Goal: Information Seeking & Learning: Learn about a topic

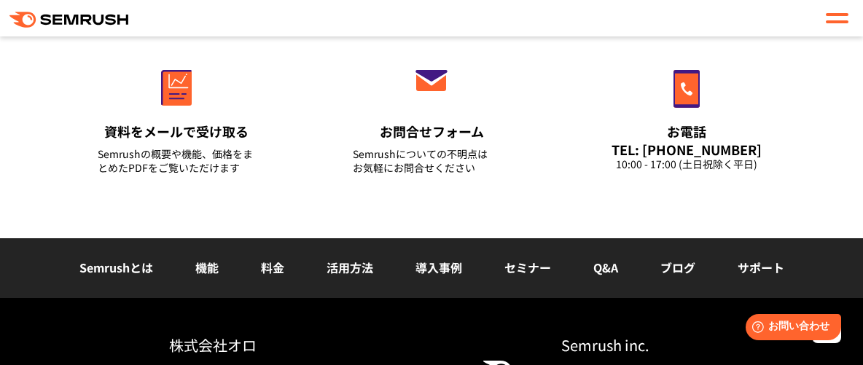
scroll to position [5870, 0]
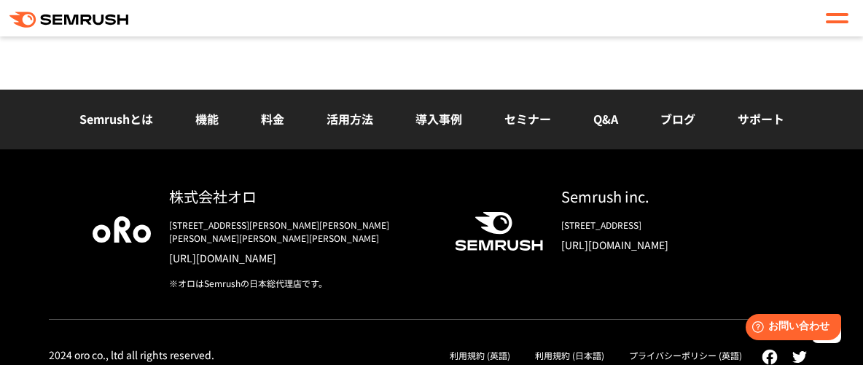
click at [600, 121] on link "Q&A" at bounding box center [605, 118] width 25 height 17
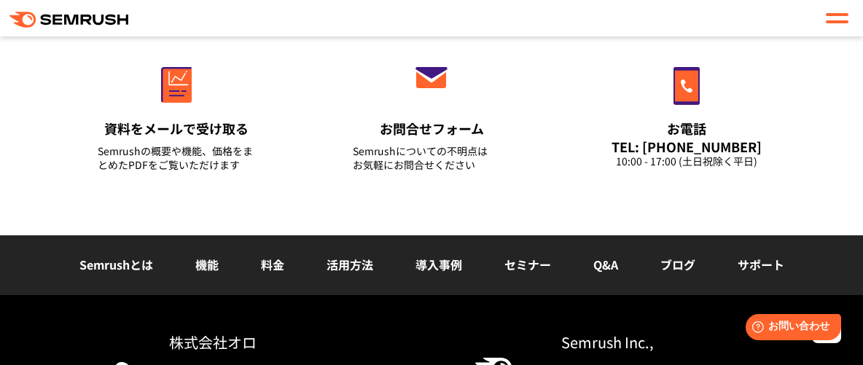
scroll to position [3516, 0]
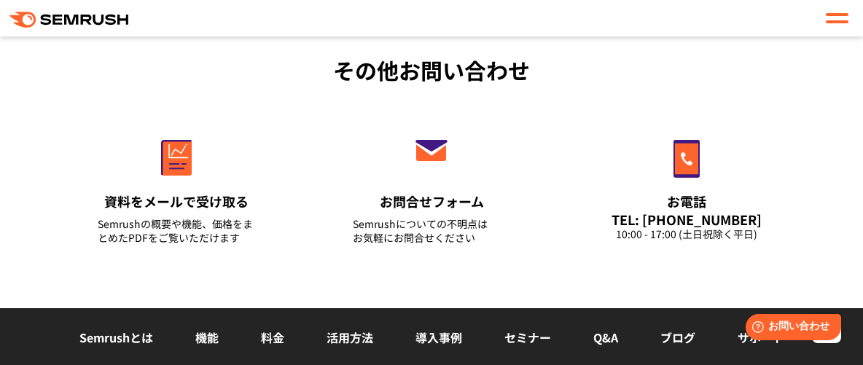
click at [654, 336] on li "ブログ" at bounding box center [677, 338] width 77 height 19
click at [672, 342] on link "ブログ" at bounding box center [677, 337] width 35 height 17
